Goal: Check status: Check status

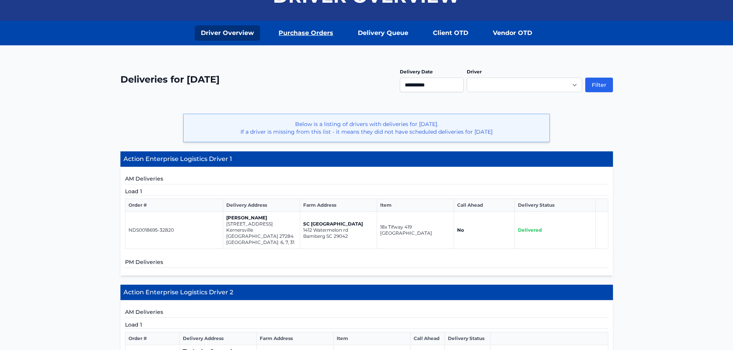
click at [307, 40] on link "Purchase Orders" at bounding box center [305, 32] width 67 height 15
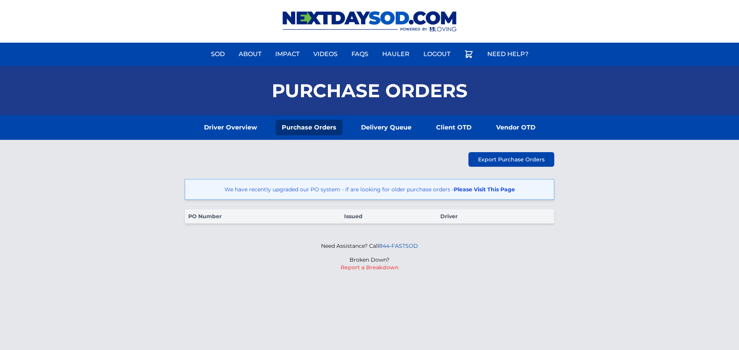
click at [478, 187] on link "Please Visit This Page" at bounding box center [484, 189] width 61 height 7
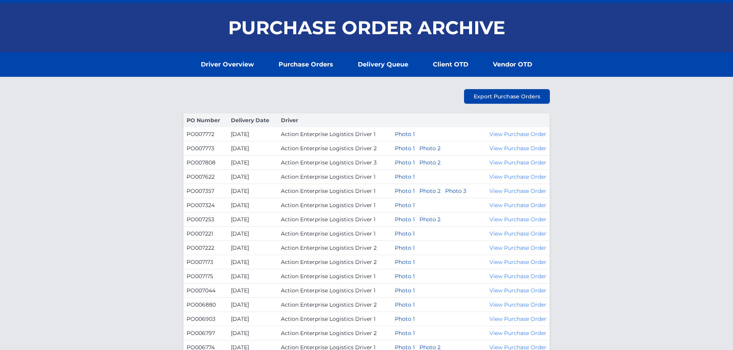
scroll to position [77, 0]
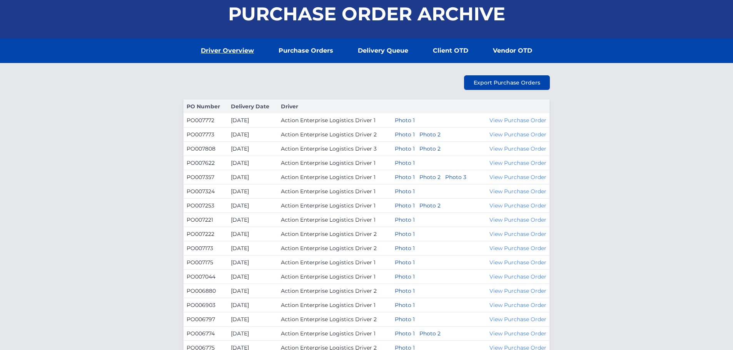
click at [241, 48] on link "Driver Overview" at bounding box center [227, 50] width 65 height 15
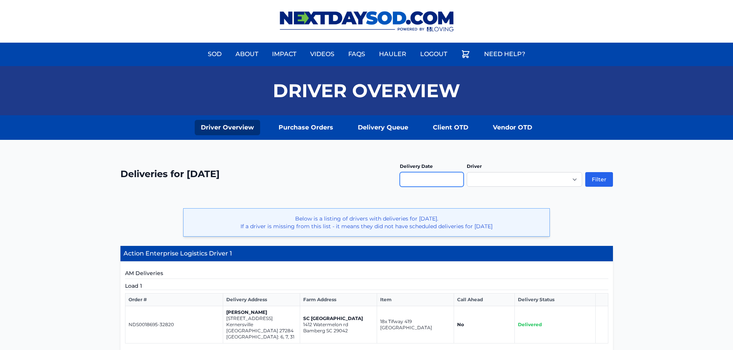
click at [408, 177] on input "text" at bounding box center [432, 179] width 64 height 15
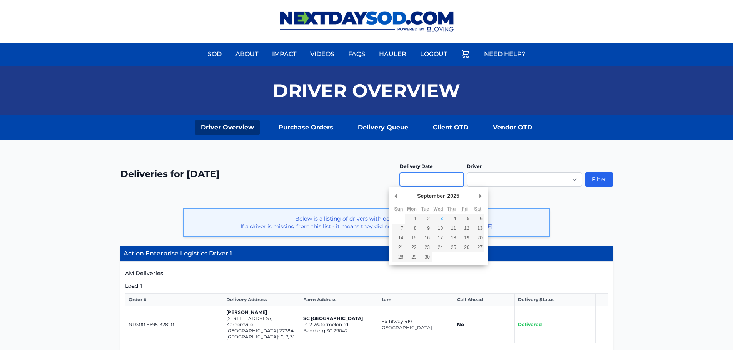
type input "**********"
click at [594, 181] on button "Filter" at bounding box center [599, 179] width 28 height 15
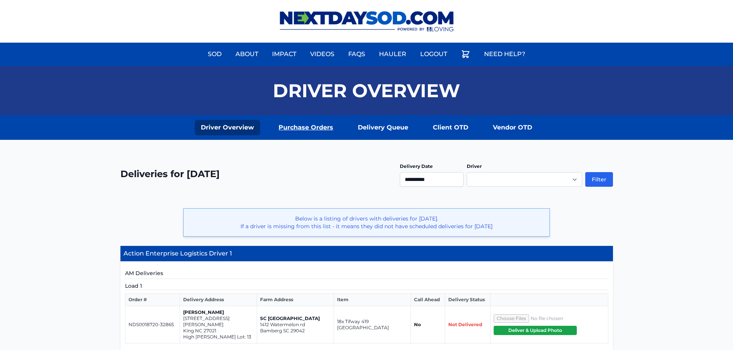
click at [312, 122] on link "Purchase Orders" at bounding box center [305, 127] width 67 height 15
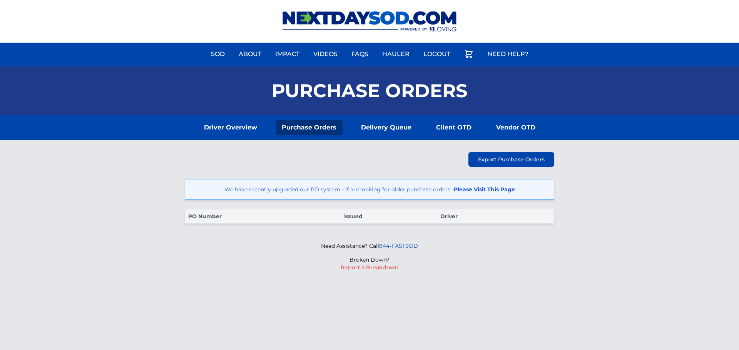
click at [465, 190] on link "Please Visit This Page" at bounding box center [484, 189] width 61 height 7
